Goal: Task Accomplishment & Management: Use online tool/utility

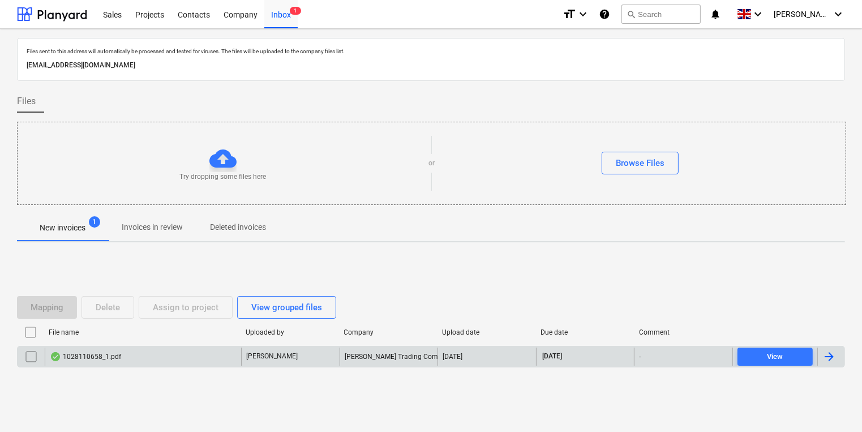
click at [179, 353] on div "1028110658_1.pdf" at bounding box center [143, 357] width 196 height 18
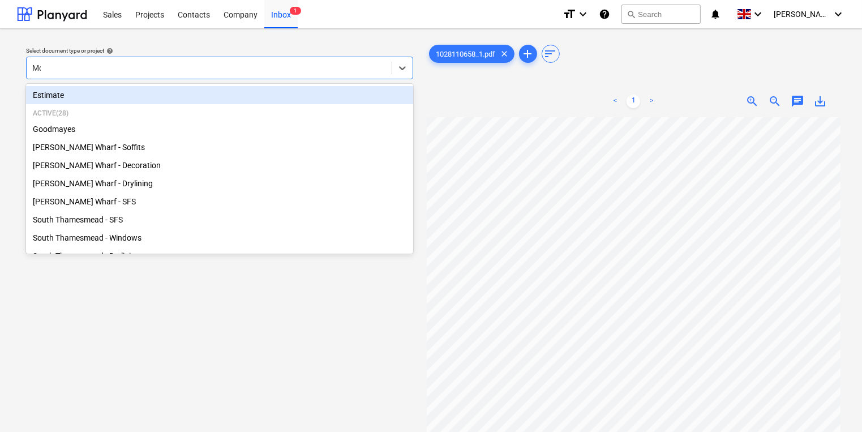
type input "Mont"
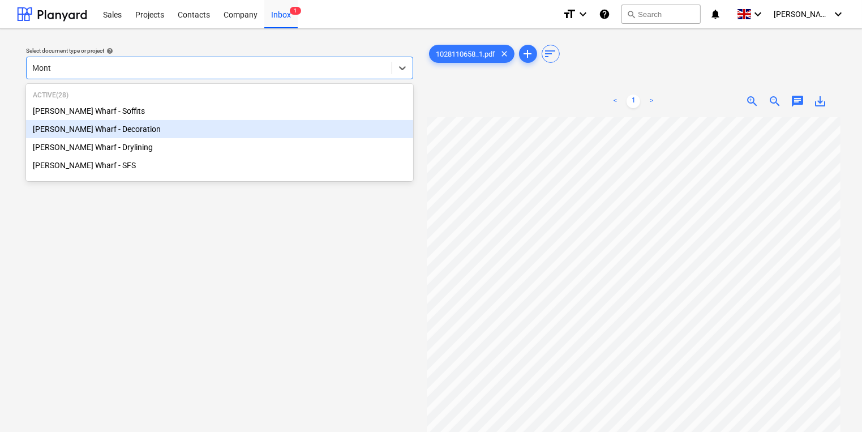
click at [186, 122] on div "[PERSON_NAME] Wharf - Decoration" at bounding box center [219, 129] width 387 height 18
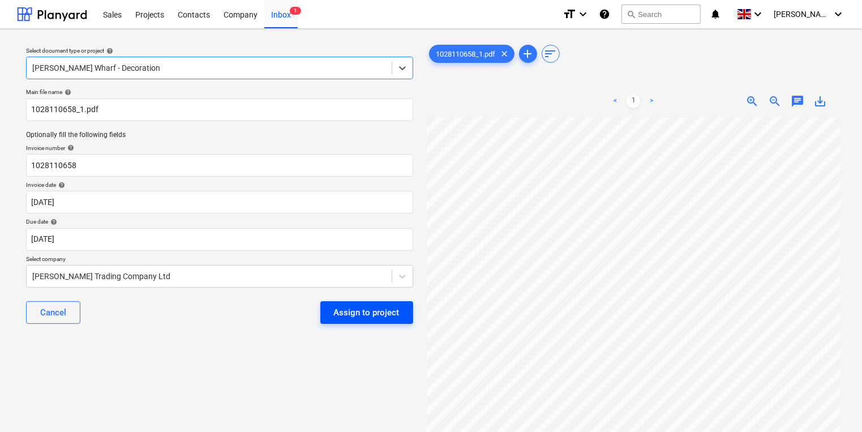
click at [374, 314] on div "Assign to project" at bounding box center [367, 312] width 66 height 15
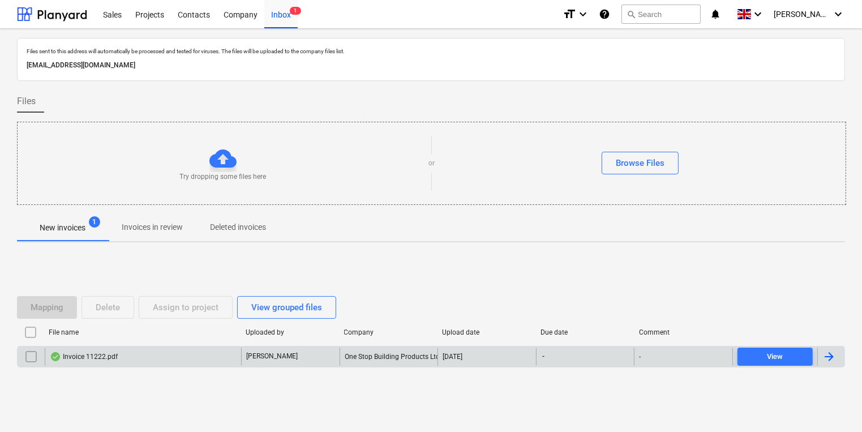
click at [220, 366] on div "Invoice 11222.pdf [PERSON_NAME] One Stop Building Products Ltd [DATE] - - View" at bounding box center [431, 357] width 828 height 22
click at [220, 362] on div "Invoice 11222.pdf" at bounding box center [143, 357] width 196 height 18
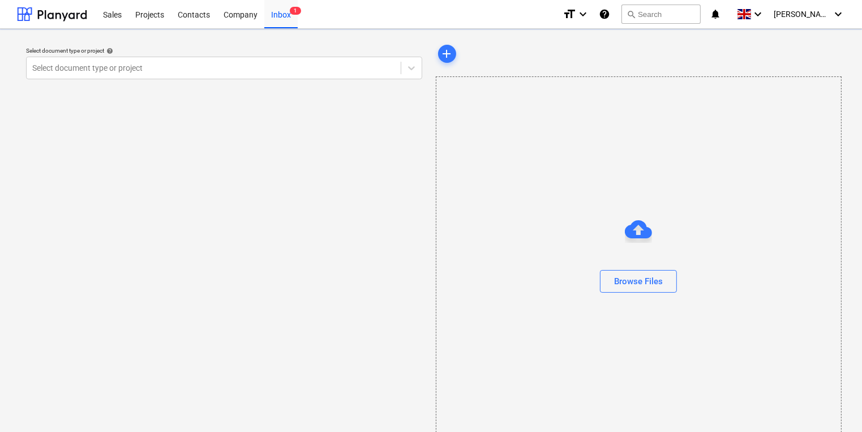
click at [220, 360] on div "Select document type or project help Select document type or project" at bounding box center [224, 242] width 414 height 408
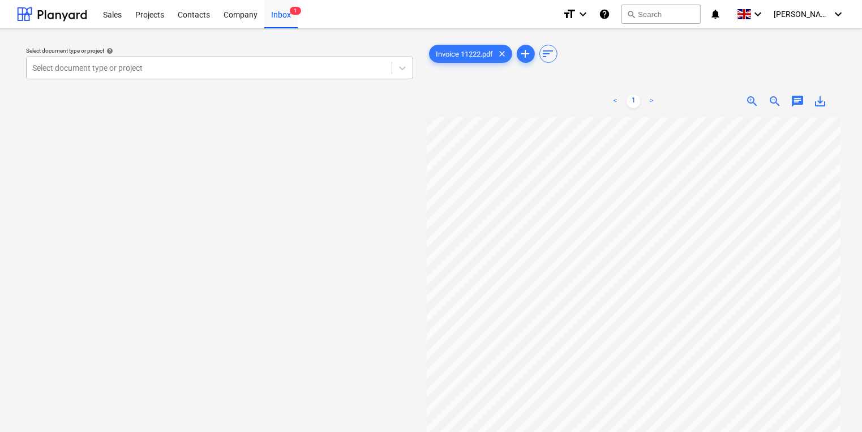
click at [165, 60] on div "Select document type or project" at bounding box center [209, 68] width 365 height 16
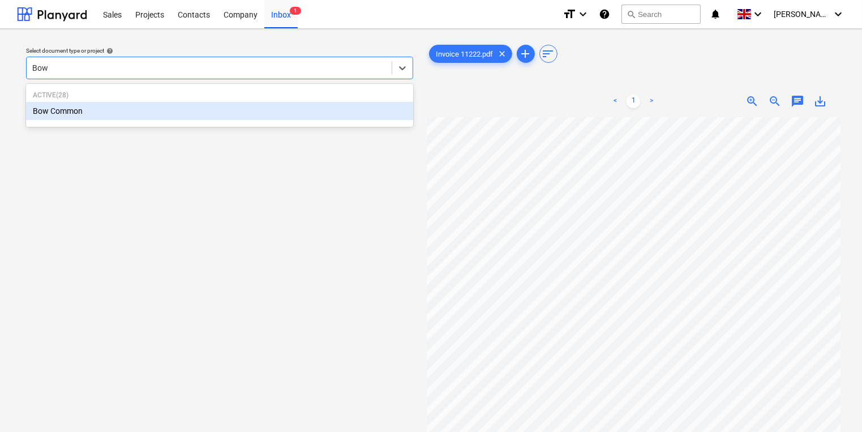
type input "Bow"
click at [182, 105] on div "Bow Common" at bounding box center [219, 111] width 387 height 18
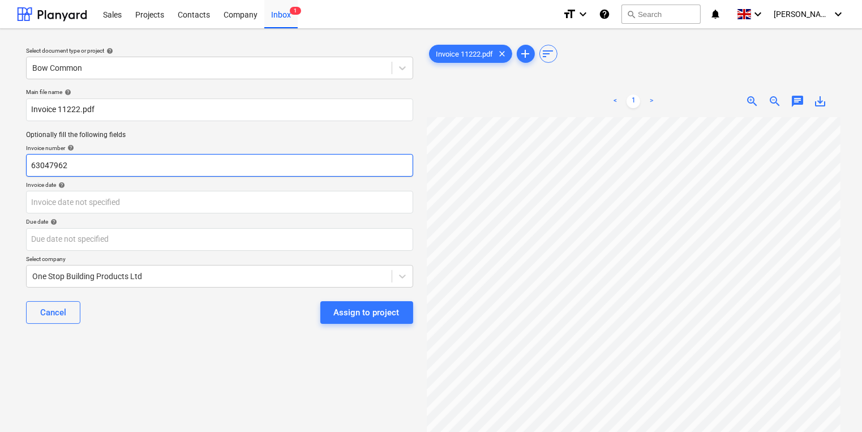
drag, startPoint x: -24, startPoint y: 191, endPoint x: -109, endPoint y: 204, distance: 85.8
click at [0, 204] on html "Sales Projects Contacts Company Inbox 1 format_size keyboard_arrow_down help se…" at bounding box center [431, 216] width 862 height 432
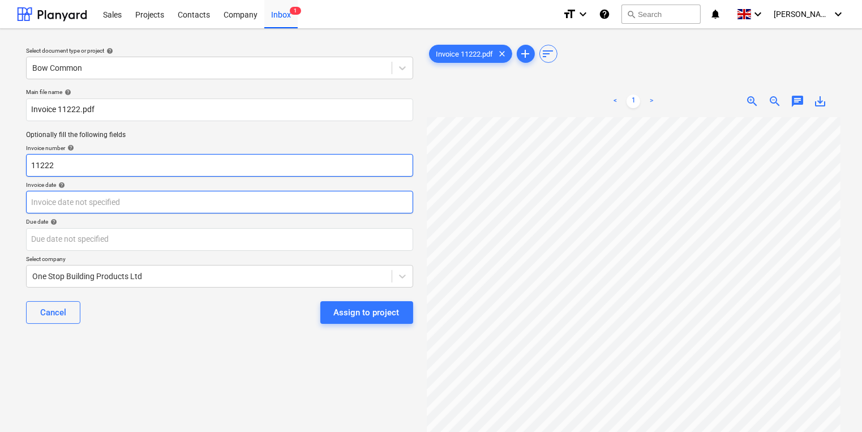
type input "11222"
click at [273, 204] on body "Sales Projects Contacts Company Inbox 1 format_size keyboard_arrow_down help se…" at bounding box center [431, 216] width 862 height 432
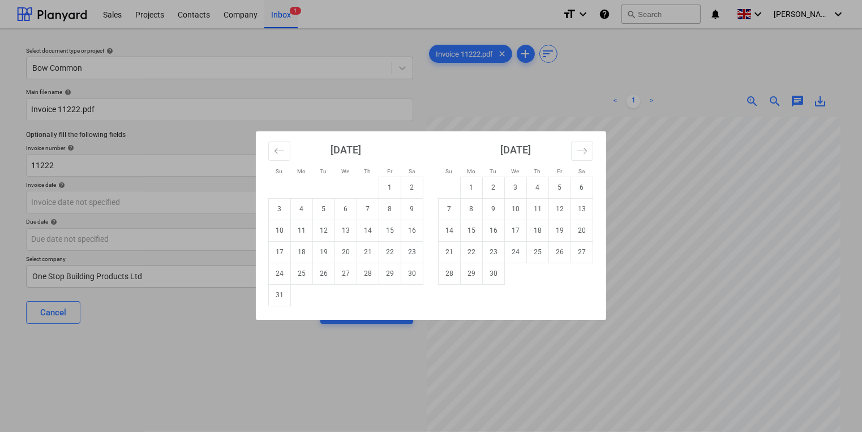
click at [801, 374] on div "Su Mo Tu We Th Fr Sa Su Mo Tu We Th Fr Sa [DATE] 1 2 3 4 5 6 7 8 9 10 11 12 13 …" at bounding box center [431, 216] width 862 height 432
click at [246, 208] on body "Sales Projects Contacts Company Inbox 1 format_size keyboard_arrow_down help se…" at bounding box center [431, 216] width 862 height 432
click at [344, 276] on td "27" at bounding box center [346, 274] width 22 height 22
type input "[DATE]"
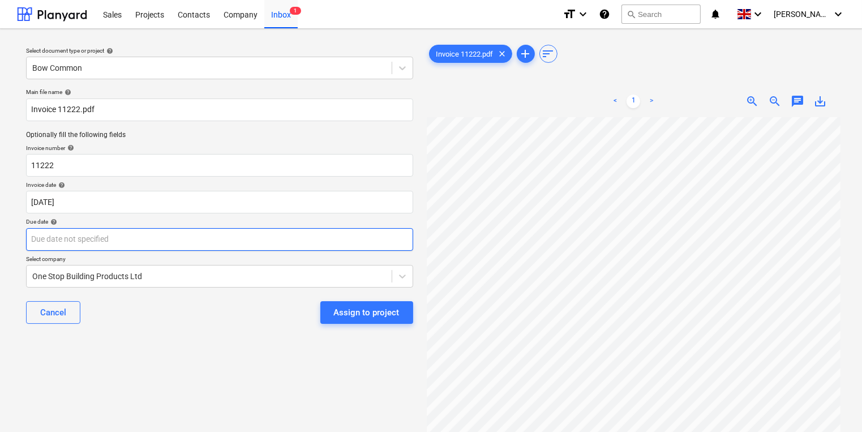
click at [302, 238] on body "Sales Projects Contacts Company Inbox 1 format_size keyboard_arrow_down help se…" at bounding box center [431, 216] width 862 height 432
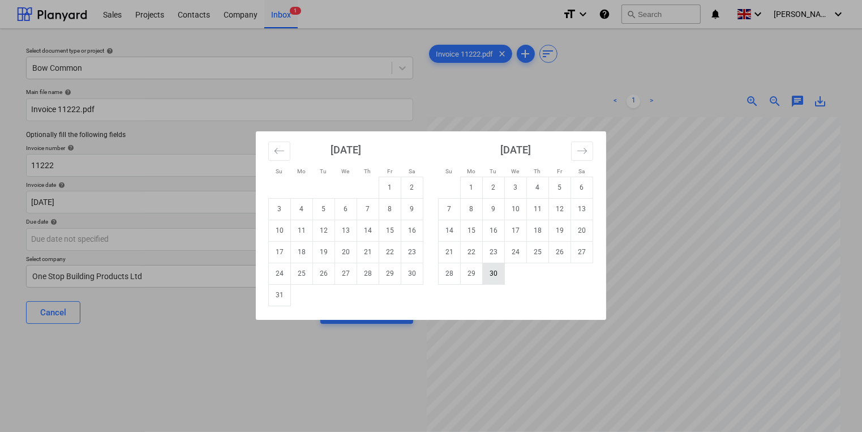
click at [494, 270] on td "30" at bounding box center [494, 274] width 22 height 22
type input "[DATE]"
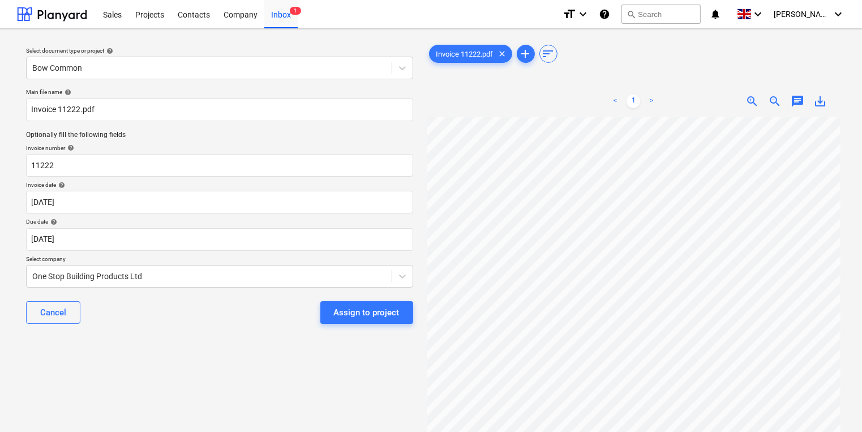
click at [344, 293] on div "Cancel Assign to project" at bounding box center [219, 312] width 387 height 41
click at [344, 308] on div "Assign to project" at bounding box center [367, 312] width 66 height 15
